Goal: Entertainment & Leisure: Consume media (video, audio)

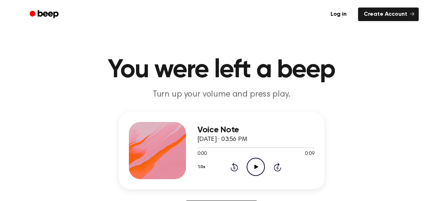
click at [251, 163] on icon "Play Audio" at bounding box center [256, 167] width 18 height 18
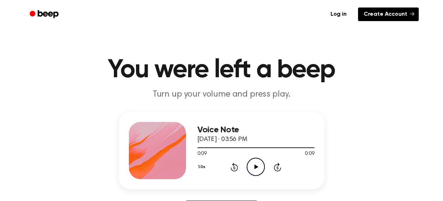
click at [388, 14] on link "Create Account" at bounding box center [388, 15] width 61 height 14
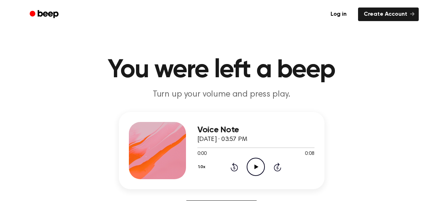
click at [256, 166] on icon at bounding box center [257, 166] width 4 height 5
click at [256, 163] on icon "Play Audio" at bounding box center [256, 167] width 18 height 18
click at [253, 160] on icon "Play Audio" at bounding box center [256, 167] width 18 height 18
click at [256, 168] on icon at bounding box center [257, 166] width 4 height 5
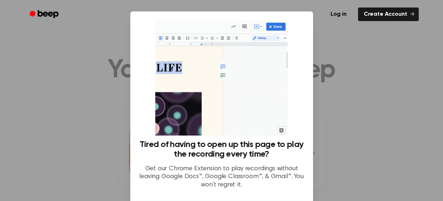
click at [360, 58] on div at bounding box center [221, 100] width 443 height 201
click at [44, 64] on div at bounding box center [221, 100] width 443 height 201
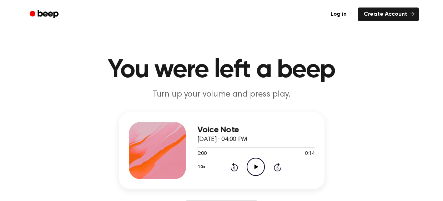
click at [259, 170] on icon "Play Audio" at bounding box center [256, 167] width 18 height 18
